Goal: Browse casually

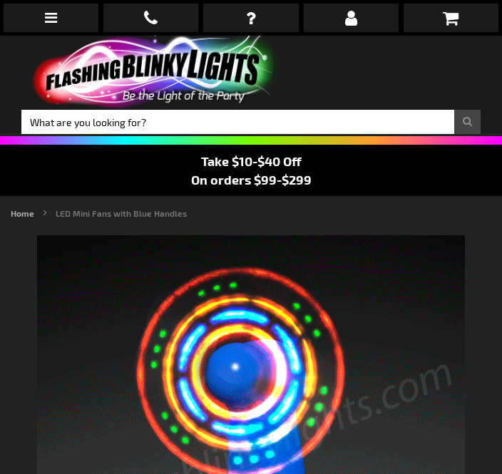
scroll to position [388, 0]
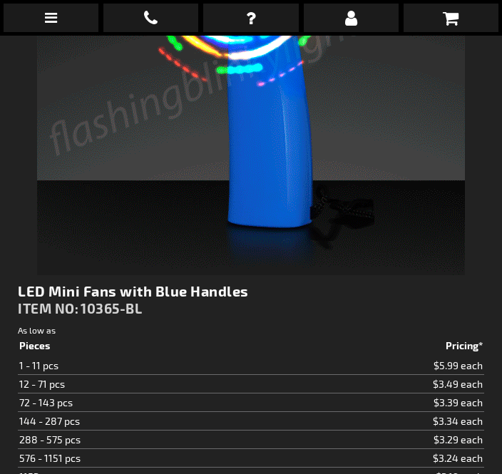
type input "5629"
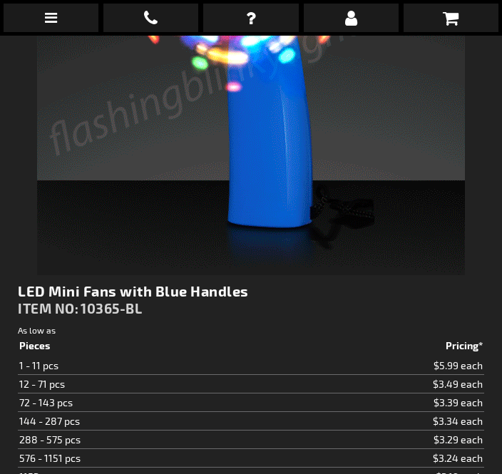
scroll to position [213, 0]
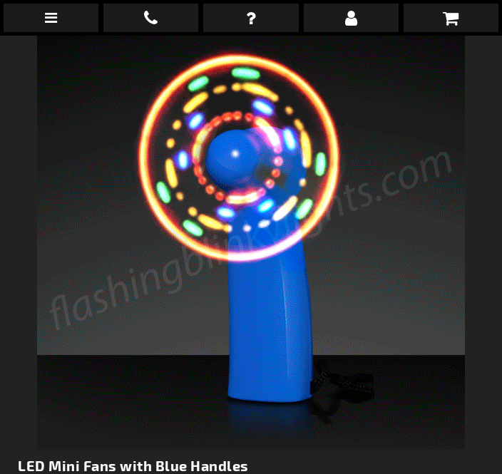
click at [320, 264] on img at bounding box center [251, 236] width 428 height 428
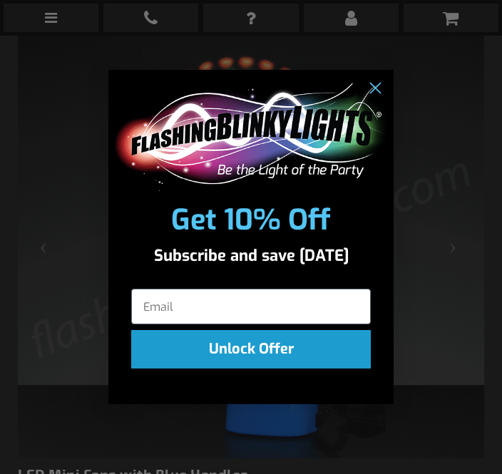
click at [394, 61] on div "Close dialog Get 10% Off Subscribe and save today Unlock Offer Submit" at bounding box center [251, 237] width 502 height 474
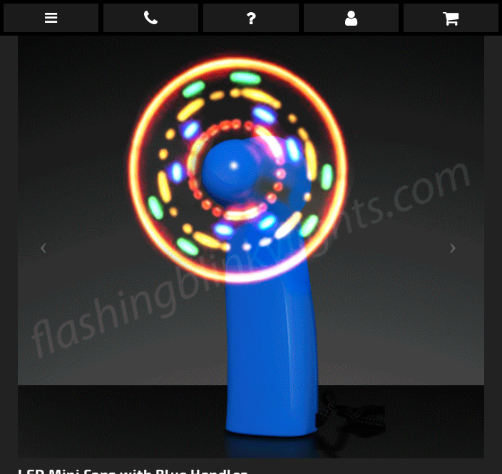
click at [380, 106] on div "POPUP Form" at bounding box center [250, 170] width 285 height 128
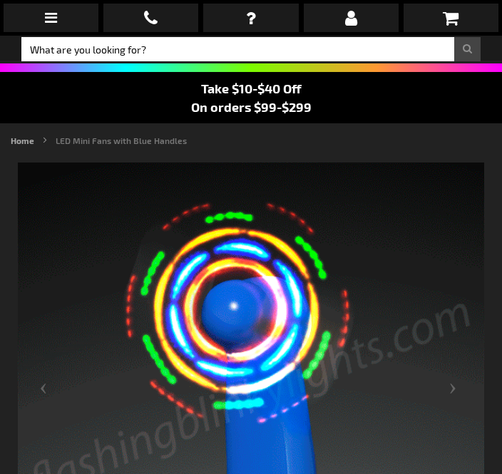
scroll to position [64, 0]
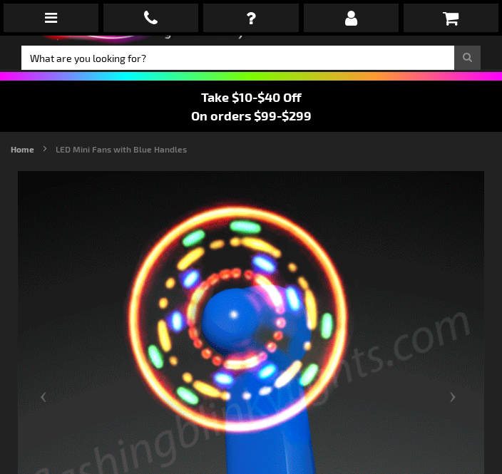
click at [158, 16] on link at bounding box center [150, 18] width 95 height 29
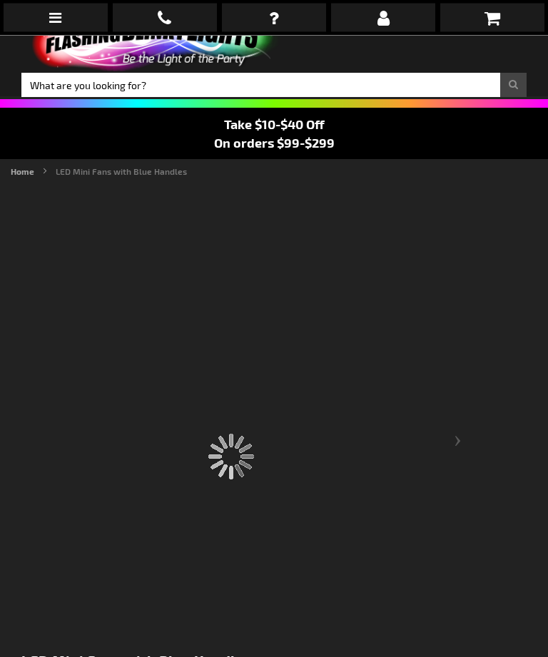
scroll to position [37, 0]
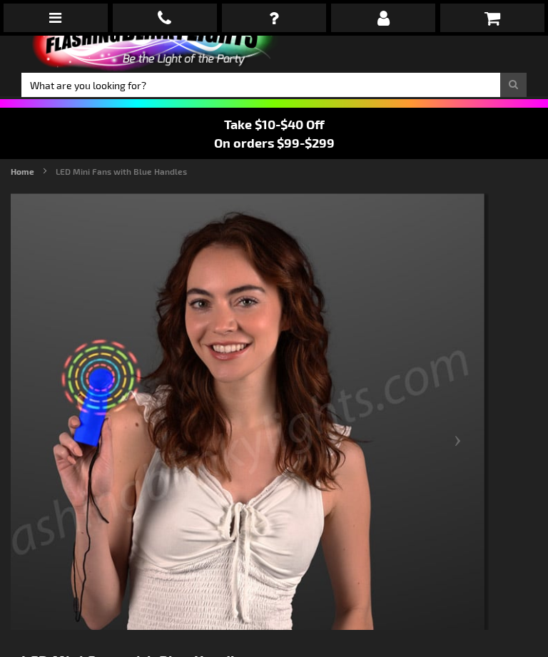
click at [209, 48] on img at bounding box center [153, 35] width 264 height 73
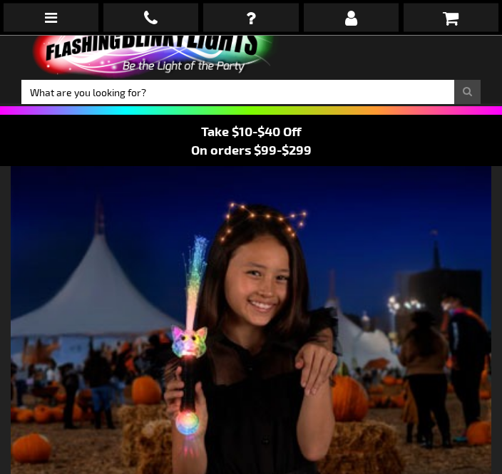
scroll to position [40, 0]
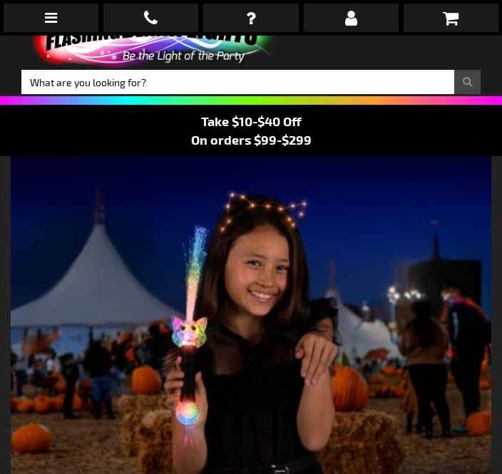
click at [323, 222] on img at bounding box center [251, 396] width 481 height 481
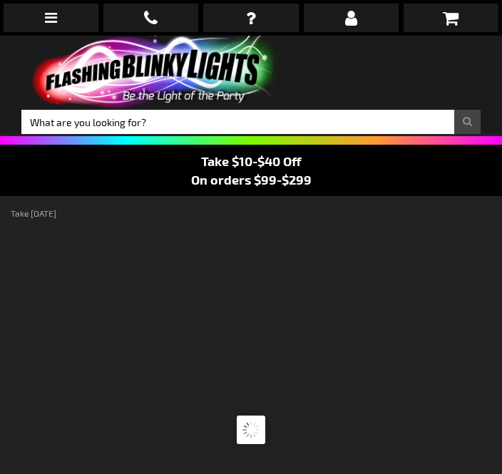
click at [309, 279] on rs-slide at bounding box center [251, 430] width 502 height 411
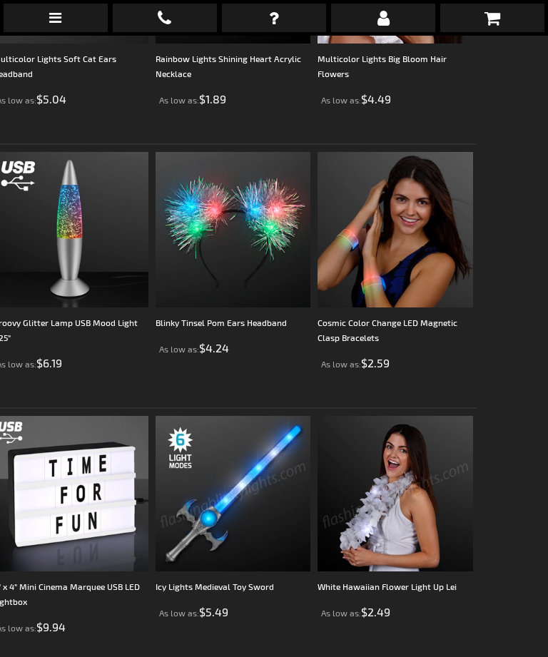
scroll to position [1486, 0]
